Goal: Find specific page/section: Find specific page/section

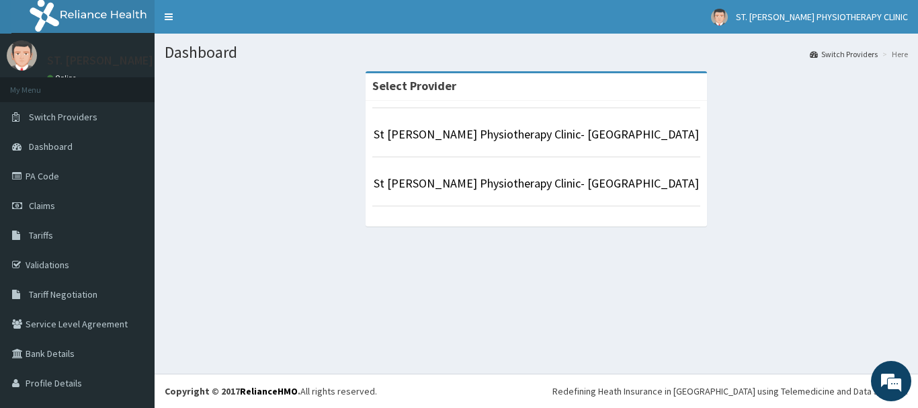
click at [491, 144] on li "St [PERSON_NAME] Physiotherapy Clinic- [GEOGRAPHIC_DATA]" at bounding box center [536, 133] width 328 height 50
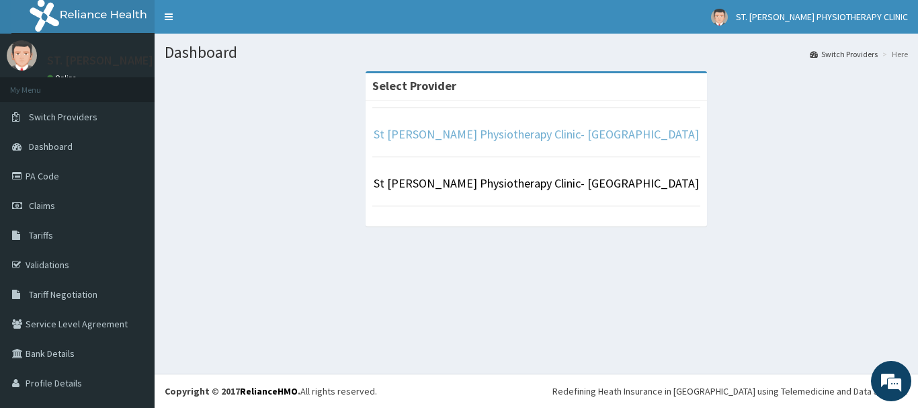
click at [537, 136] on link "St [PERSON_NAME] Physiotherapy Clinic- [GEOGRAPHIC_DATA]" at bounding box center [536, 133] width 325 height 15
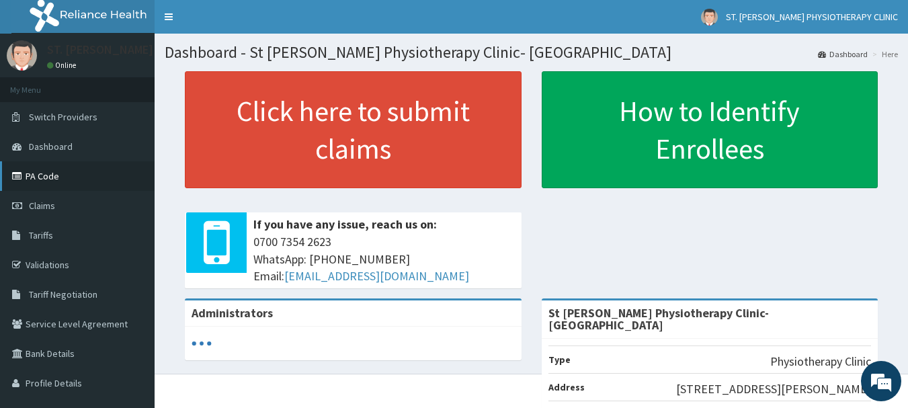
click at [66, 175] on link "PA Code" at bounding box center [77, 176] width 155 height 30
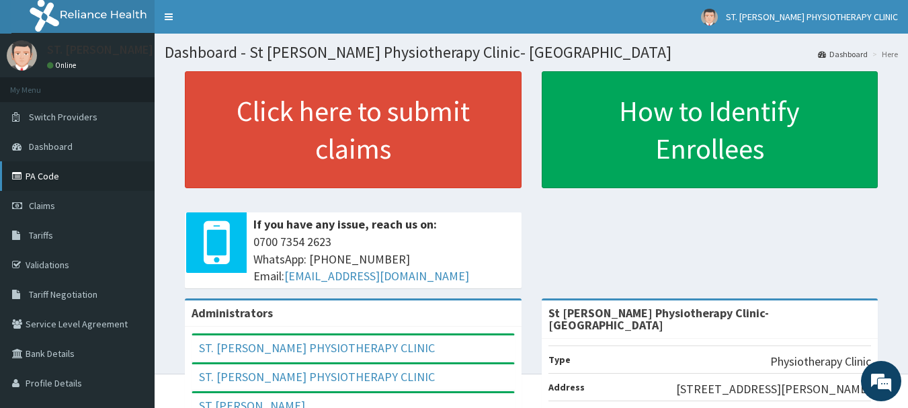
click at [62, 168] on link "PA Code" at bounding box center [77, 176] width 155 height 30
